Goal: Task Accomplishment & Management: Complete application form

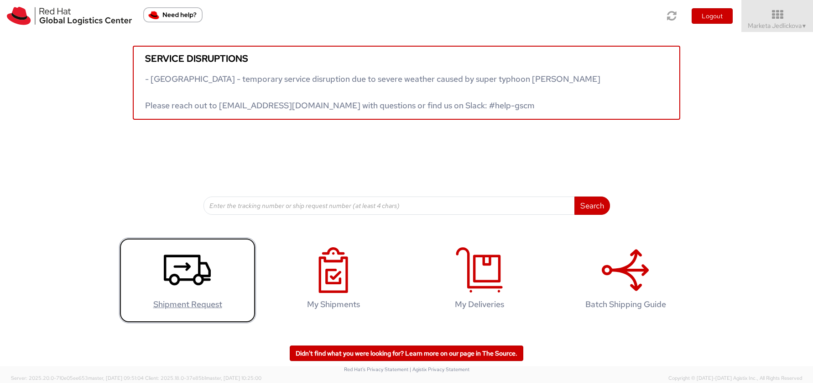
click at [203, 281] on use at bounding box center [187, 269] width 47 height 31
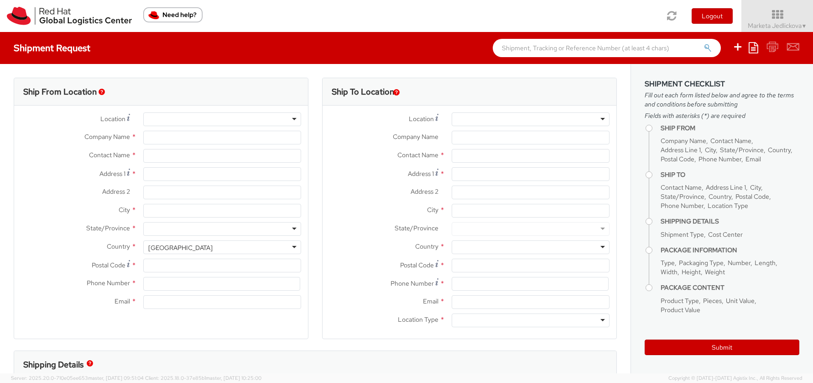
select select "809"
select select
type input "Red Hat Czech s.r.o."
type input "Marketa Jedlickova"
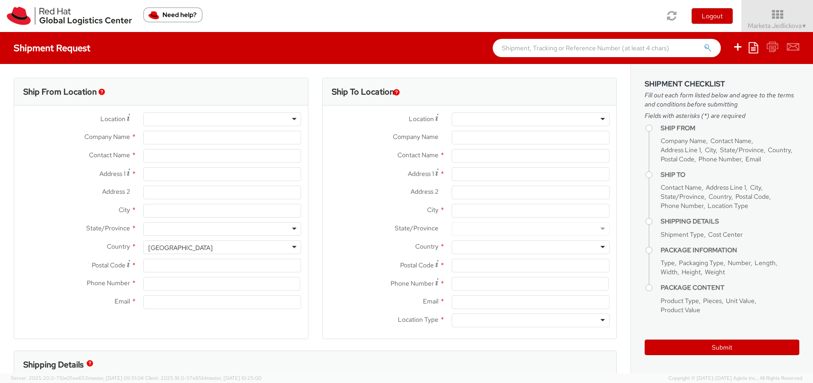
type input "Purkynova 647/111"
type input "[GEOGRAPHIC_DATA]"
type input "621 00"
type input "420532294005"
type input "[EMAIL_ADDRESS][DOMAIN_NAME]"
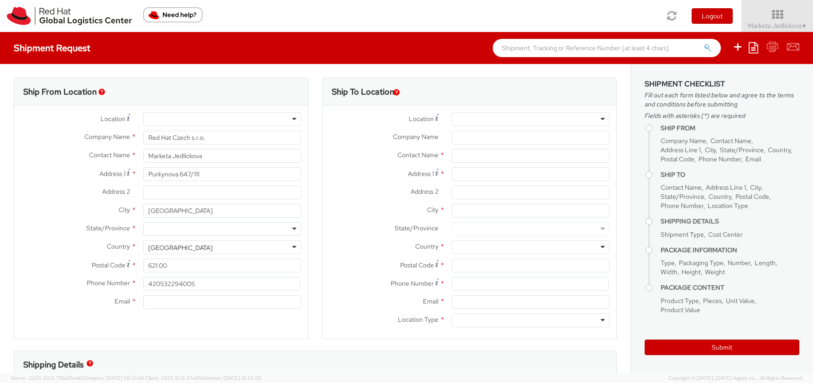
select select "CM"
select select "KGS"
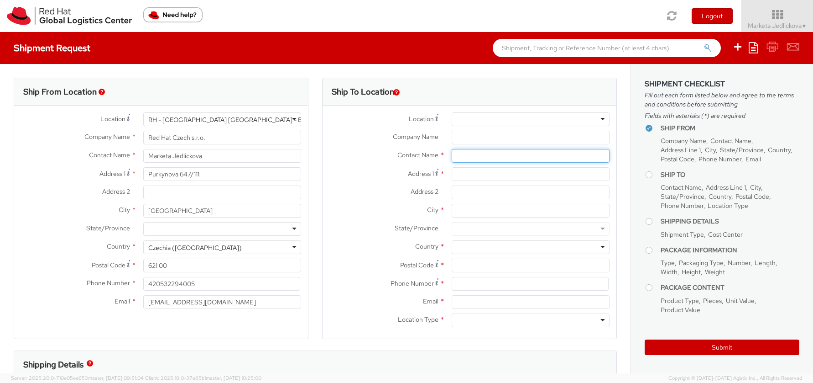
click at [462, 158] on input "text" at bounding box center [531, 156] width 158 height 14
paste input "[PERSON_NAME]"
type input "[PERSON_NAME]"
click at [465, 166] on div "Contact Name * [PERSON_NAME] [PERSON_NAME] Red Hat - ( [PERSON_NAME] )" at bounding box center [470, 158] width 294 height 18
click at [462, 172] on input "Address 1 *" at bounding box center [531, 174] width 158 height 14
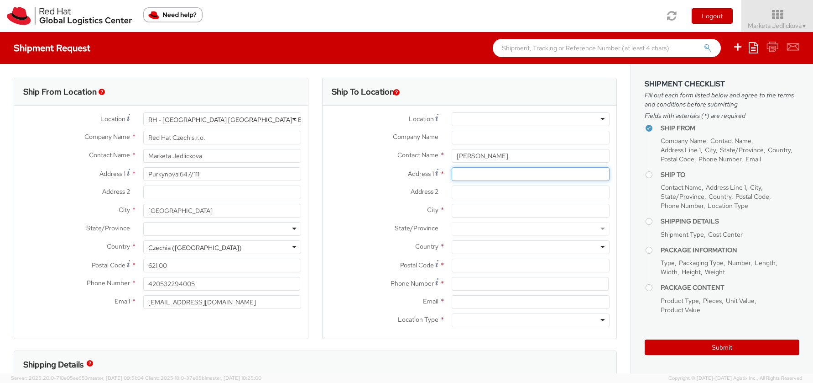
paste input "8 Sylvan Greens"
type input "8 Sylvan Greens"
click at [485, 192] on input "Address 2 *" at bounding box center [531, 192] width 158 height 14
paste input "Yapral"
type input "Yapral"
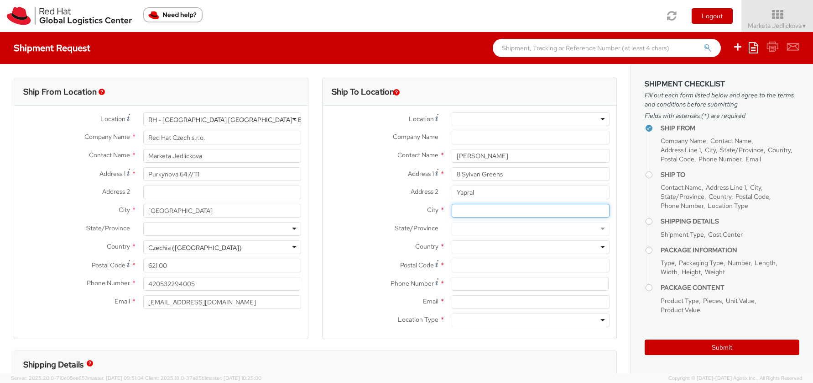
click at [461, 209] on input "City *" at bounding box center [531, 211] width 158 height 14
paste input "[GEOGRAPHIC_DATA]"
type input "[GEOGRAPHIC_DATA]"
click at [460, 242] on div at bounding box center [531, 247] width 158 height 14
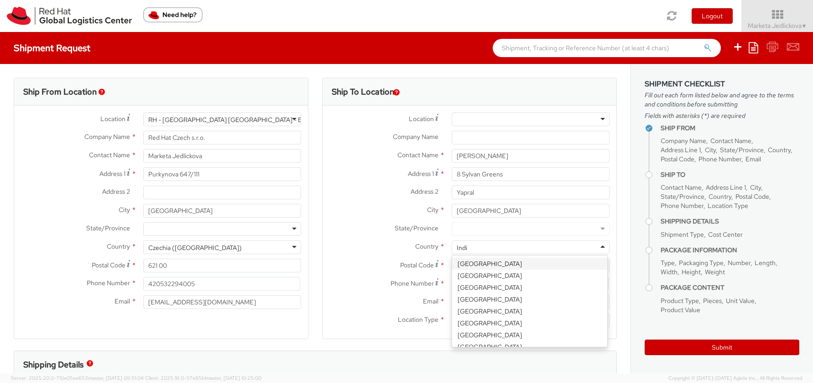
type input "[GEOGRAPHIC_DATA]"
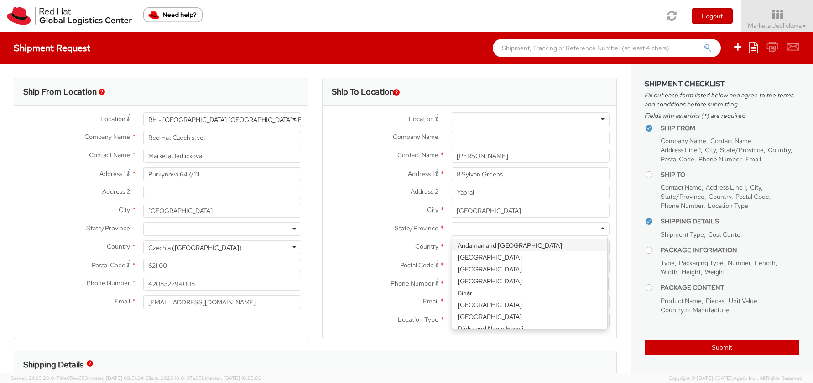
click at [464, 230] on div at bounding box center [531, 229] width 158 height 14
type input "Te"
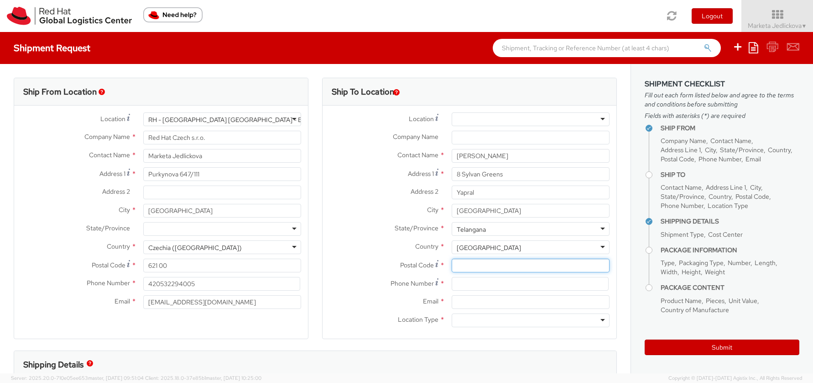
click at [463, 268] on input "Postal Code *" at bounding box center [531, 265] width 158 height 14
paste input "500087"
type input "500087"
click at [461, 284] on input at bounding box center [530, 284] width 157 height 14
paste input "[PHONE_NUMBER]"
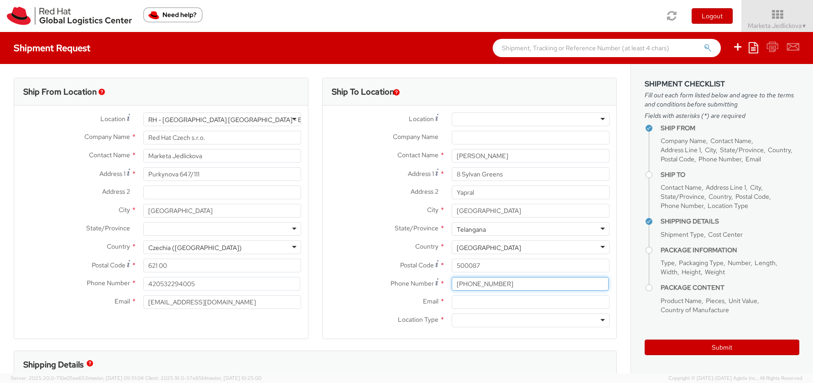
type input "[PHONE_NUMBER]"
click at [455, 300] on input "Email *" at bounding box center [531, 302] width 158 height 14
paste input "[EMAIL_ADDRESS][DOMAIN_NAME]"
type input "[EMAIL_ADDRESS][DOMAIN_NAME]"
click at [598, 317] on div at bounding box center [531, 320] width 158 height 14
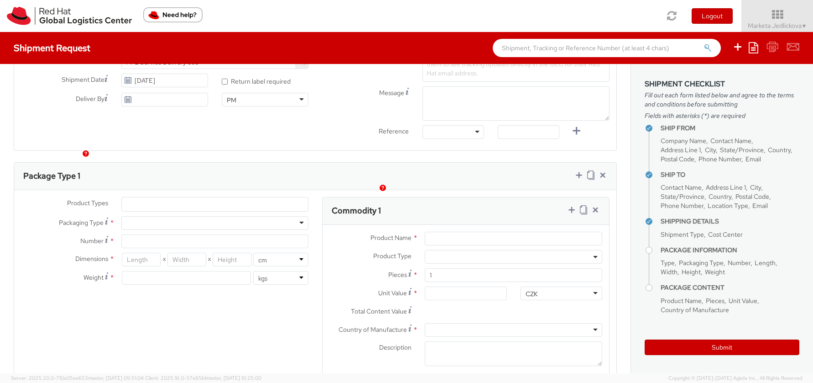
scroll to position [370, 0]
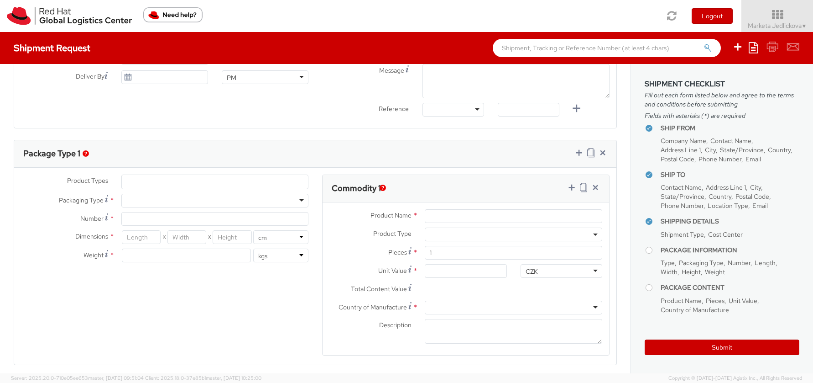
click at [151, 182] on ul at bounding box center [215, 182] width 186 height 14
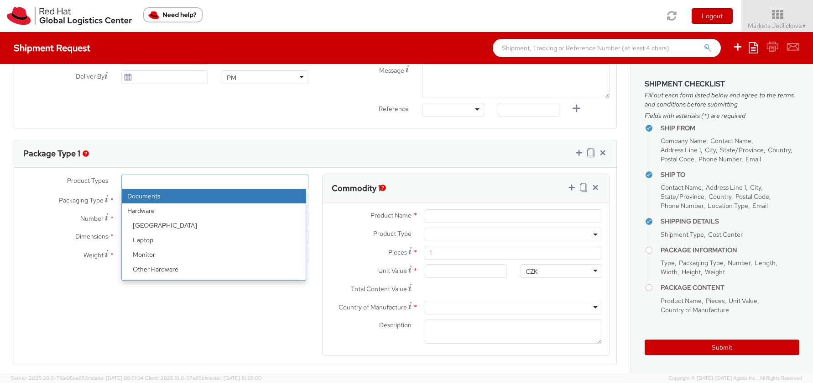
select select "DOCUMENT"
type input "Documents"
select select "DOCUMENT"
type input "1.00"
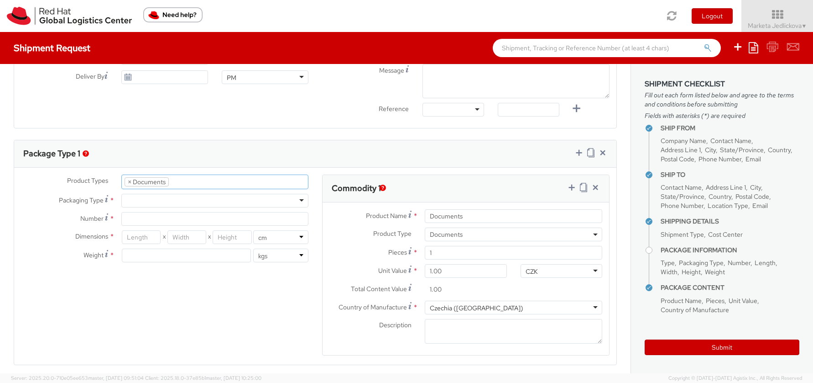
click at [140, 198] on div at bounding box center [214, 201] width 187 height 14
type input "1"
type input "24.13"
type input "31.75"
type input "0.64"
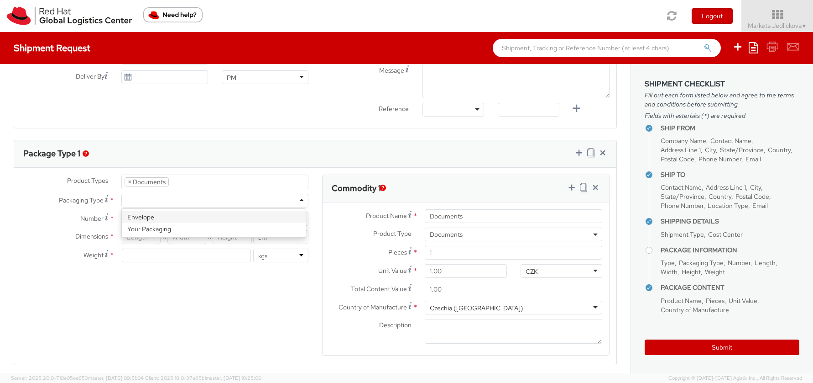
type input "0.5"
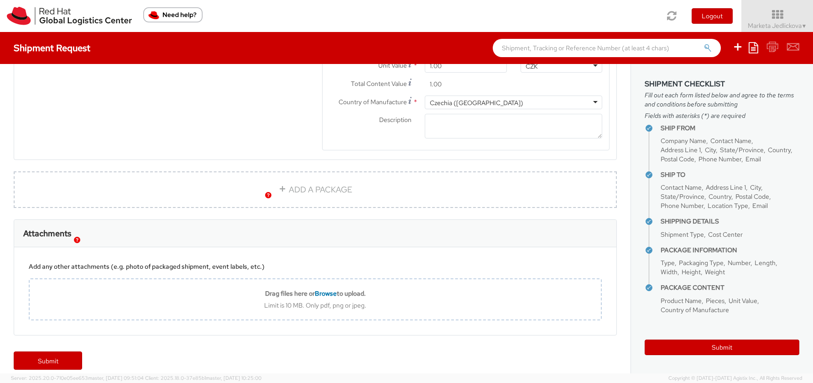
scroll to position [585, 0]
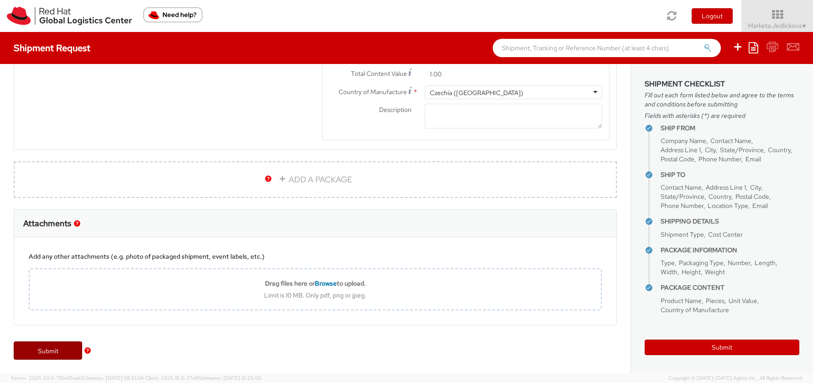
click at [55, 351] on link "Submit" at bounding box center [48, 350] width 68 height 18
type input "[PERSON_NAME]"
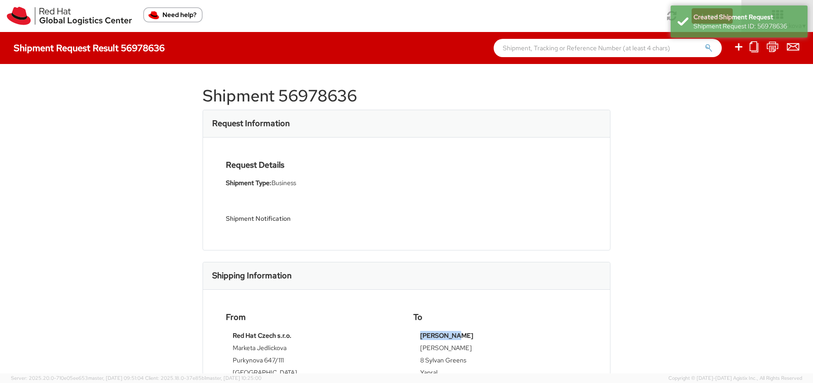
drag, startPoint x: 448, startPoint y: 337, endPoint x: 418, endPoint y: 335, distance: 30.3
click at [420, 335] on td "[PERSON_NAME]" at bounding box center [500, 337] width 160 height 12
copy strong "[PERSON_NAME]"
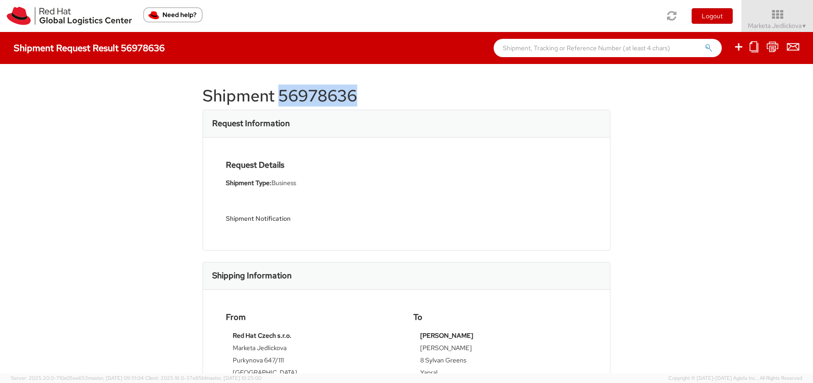
drag, startPoint x: 361, startPoint y: 100, endPoint x: 277, endPoint y: 98, distance: 83.6
click at [277, 98] on h1 "Shipment 56978636" at bounding box center [407, 96] width 408 height 18
copy h1 "56978636"
